Goal: Navigation & Orientation: Find specific page/section

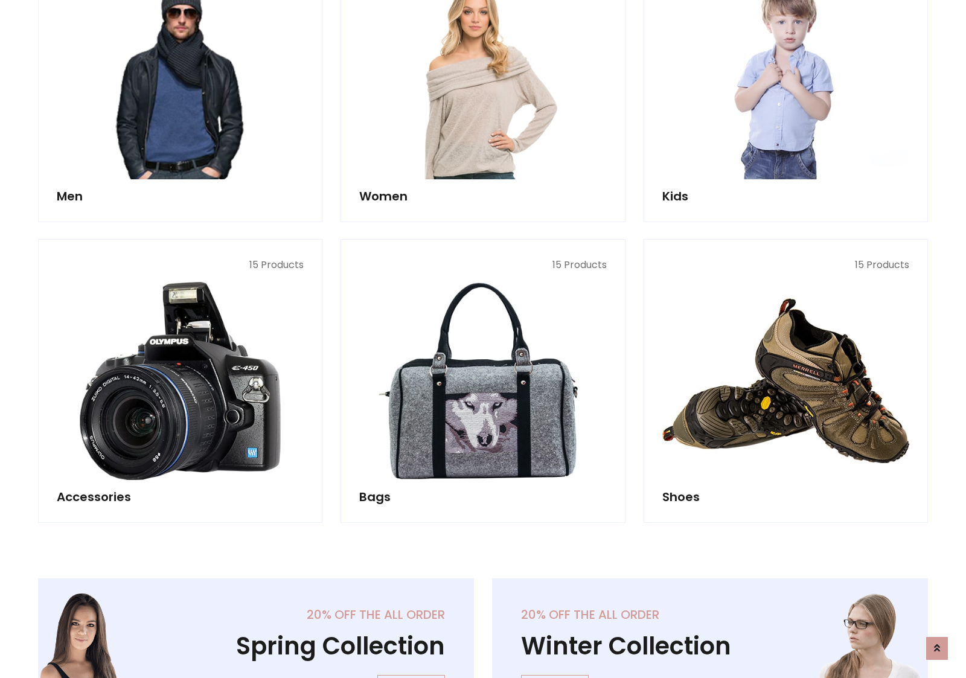
scroll to position [404, 0]
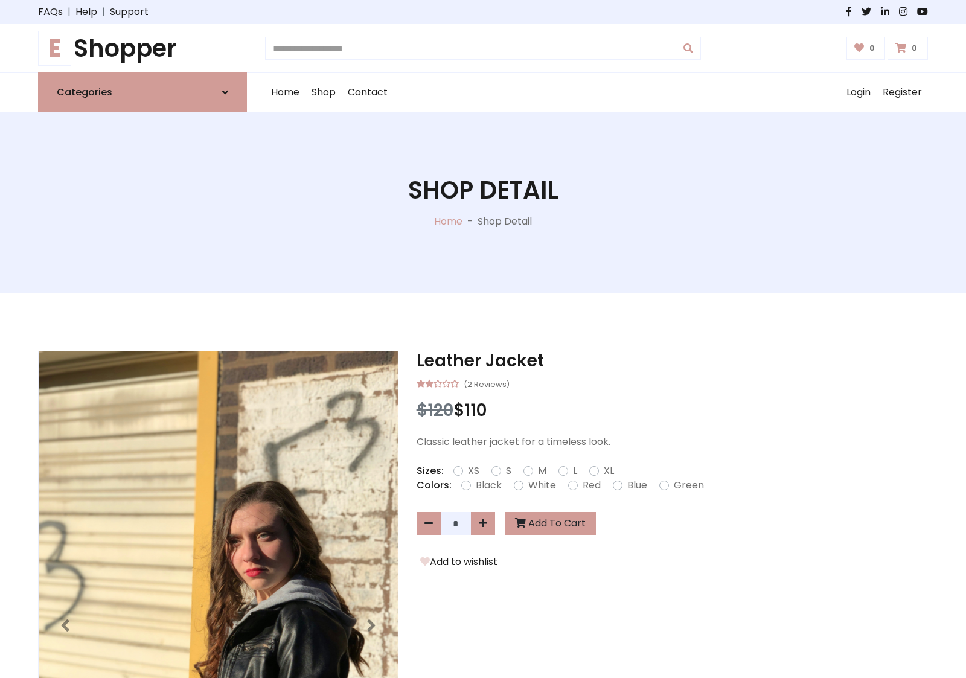
click at [142, 48] on h1 "E Shopper" at bounding box center [142, 48] width 209 height 29
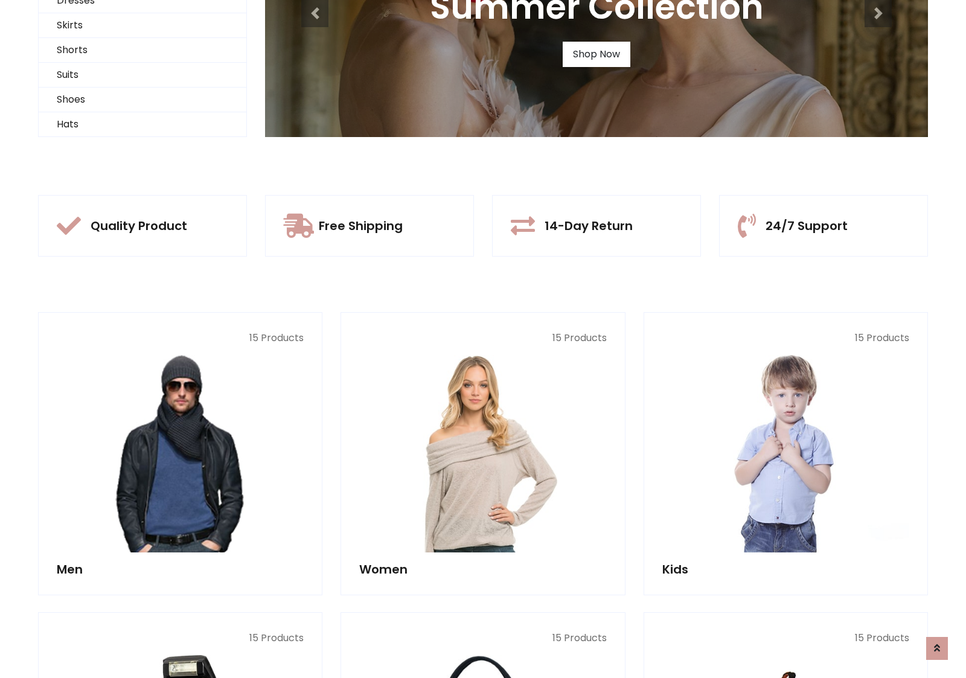
scroll to position [117, 0]
